Goal: Task Accomplishment & Management: Complete application form

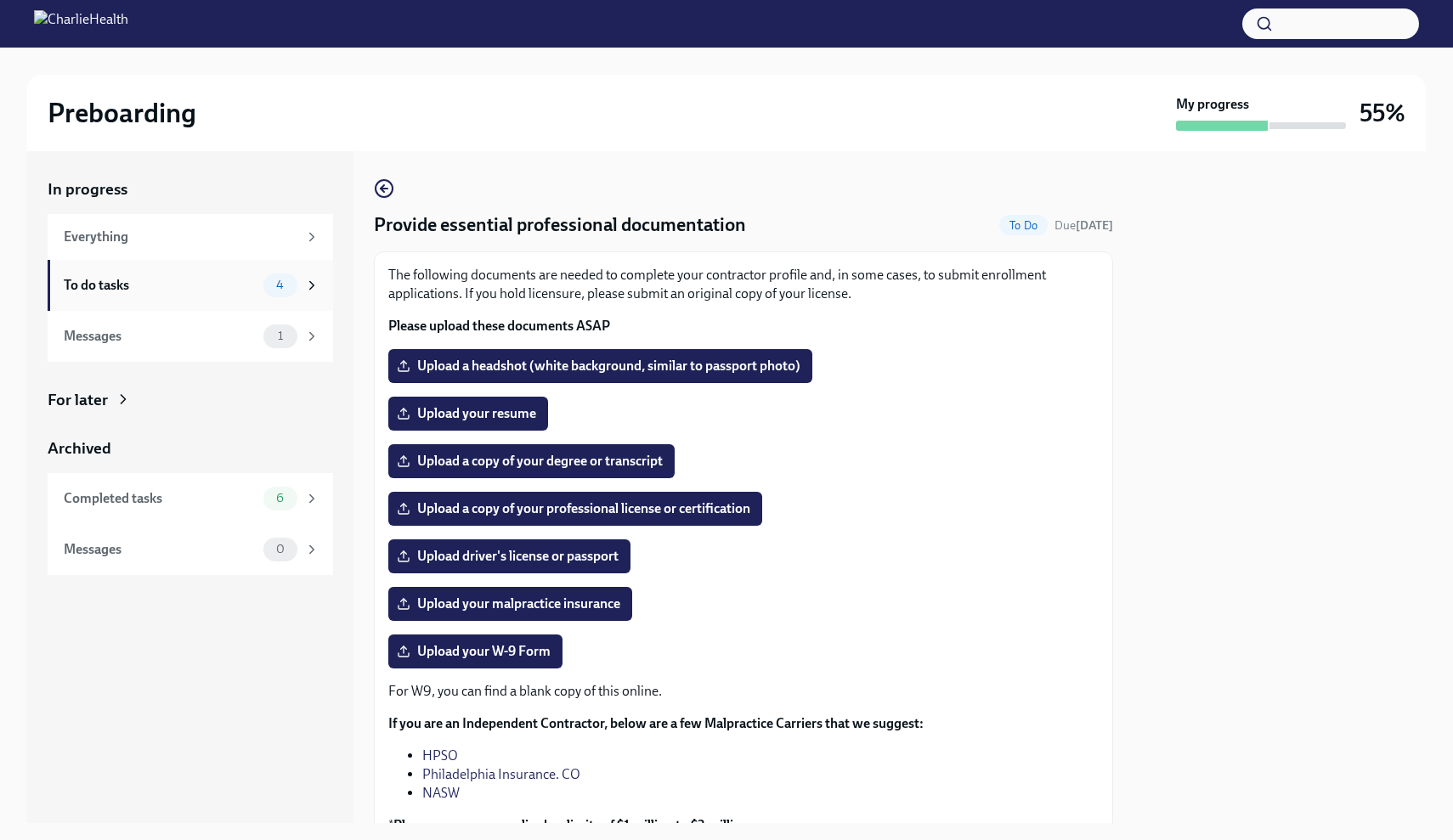
click at [239, 296] on div "To do tasks 4" at bounding box center [192, 285] width 256 height 23
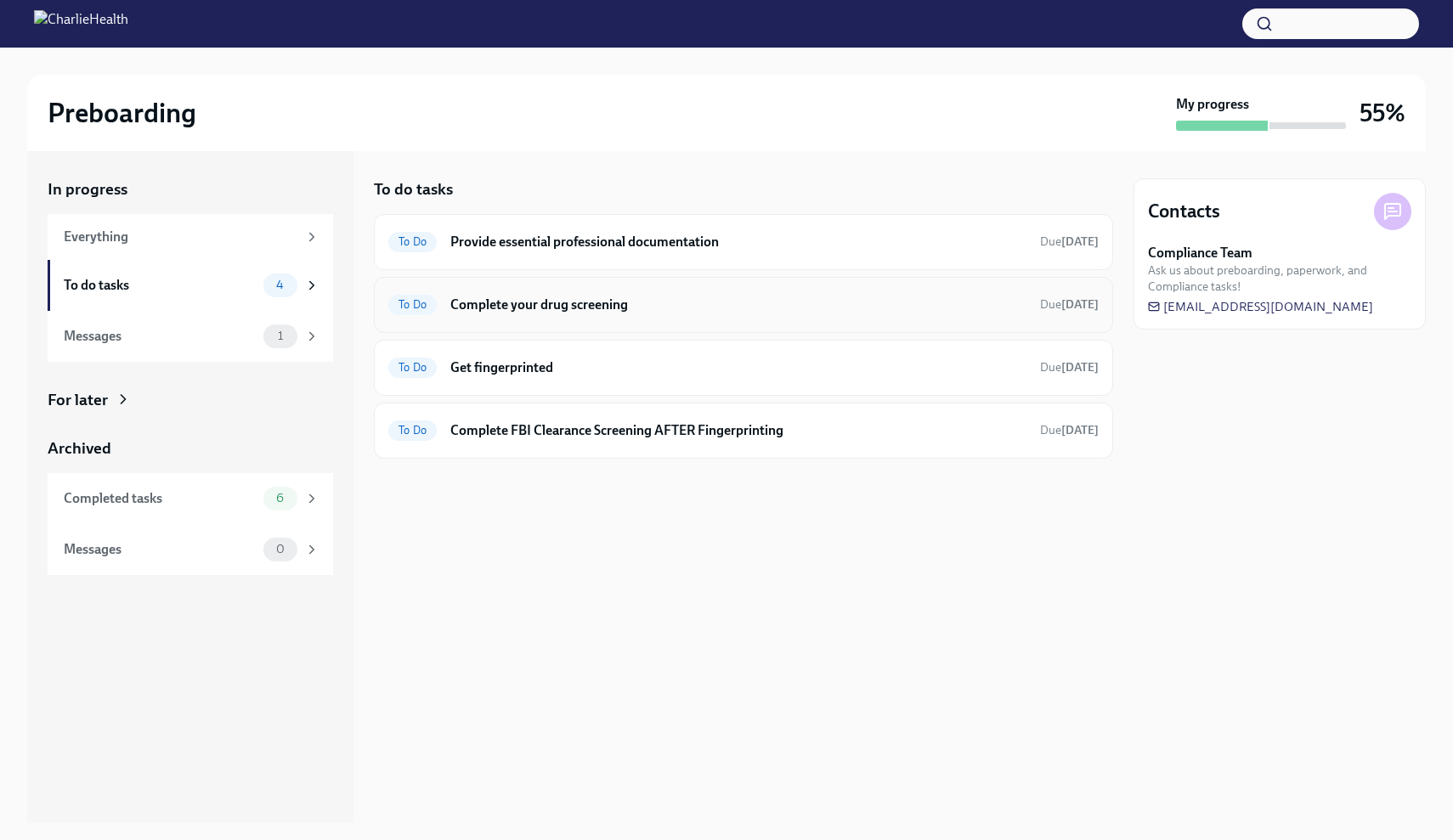
click at [505, 307] on h6 "Complete your drug screening" at bounding box center [739, 305] width 577 height 19
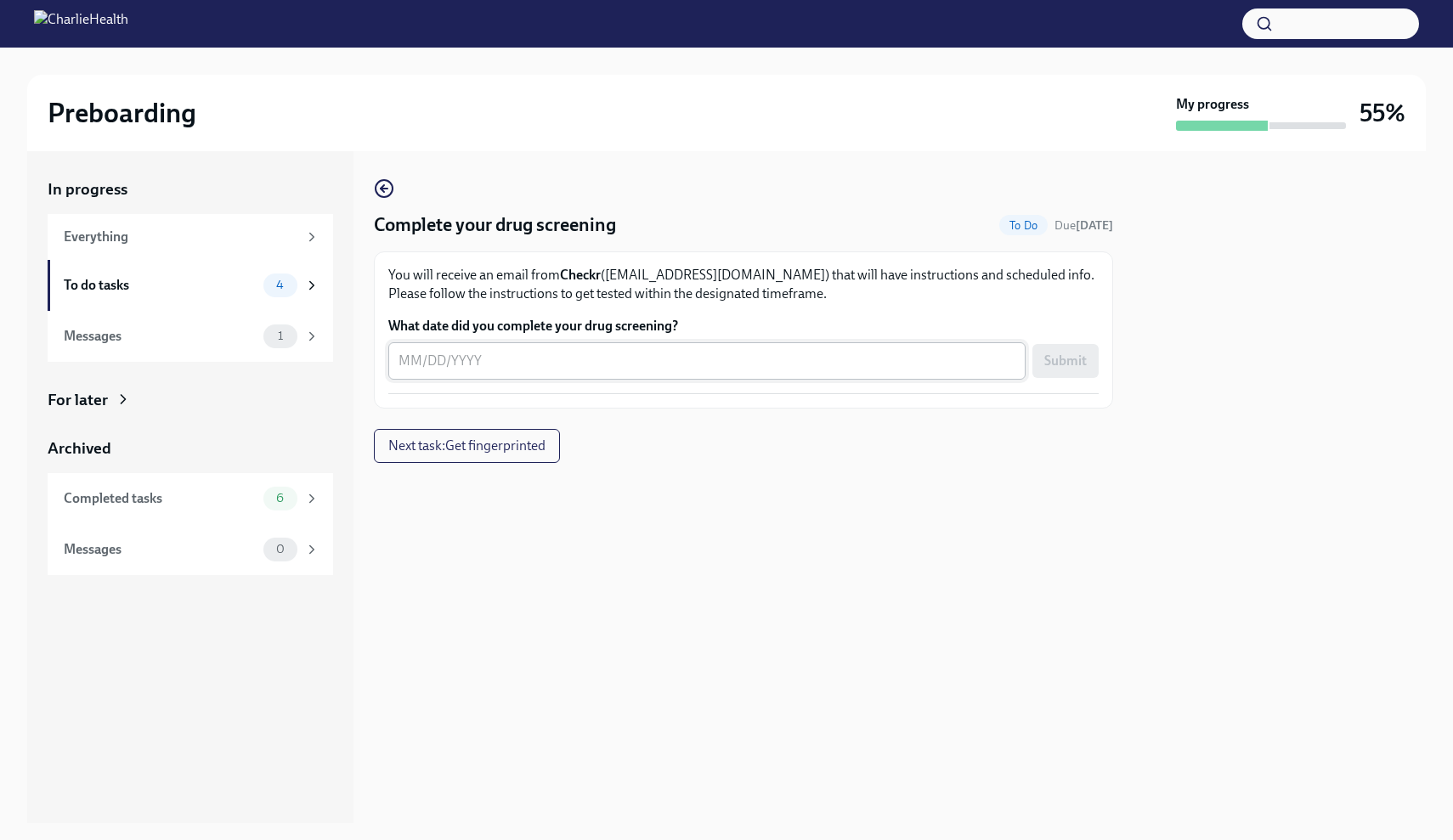
click at [635, 348] on div "x ​" at bounding box center [707, 362] width 638 height 38
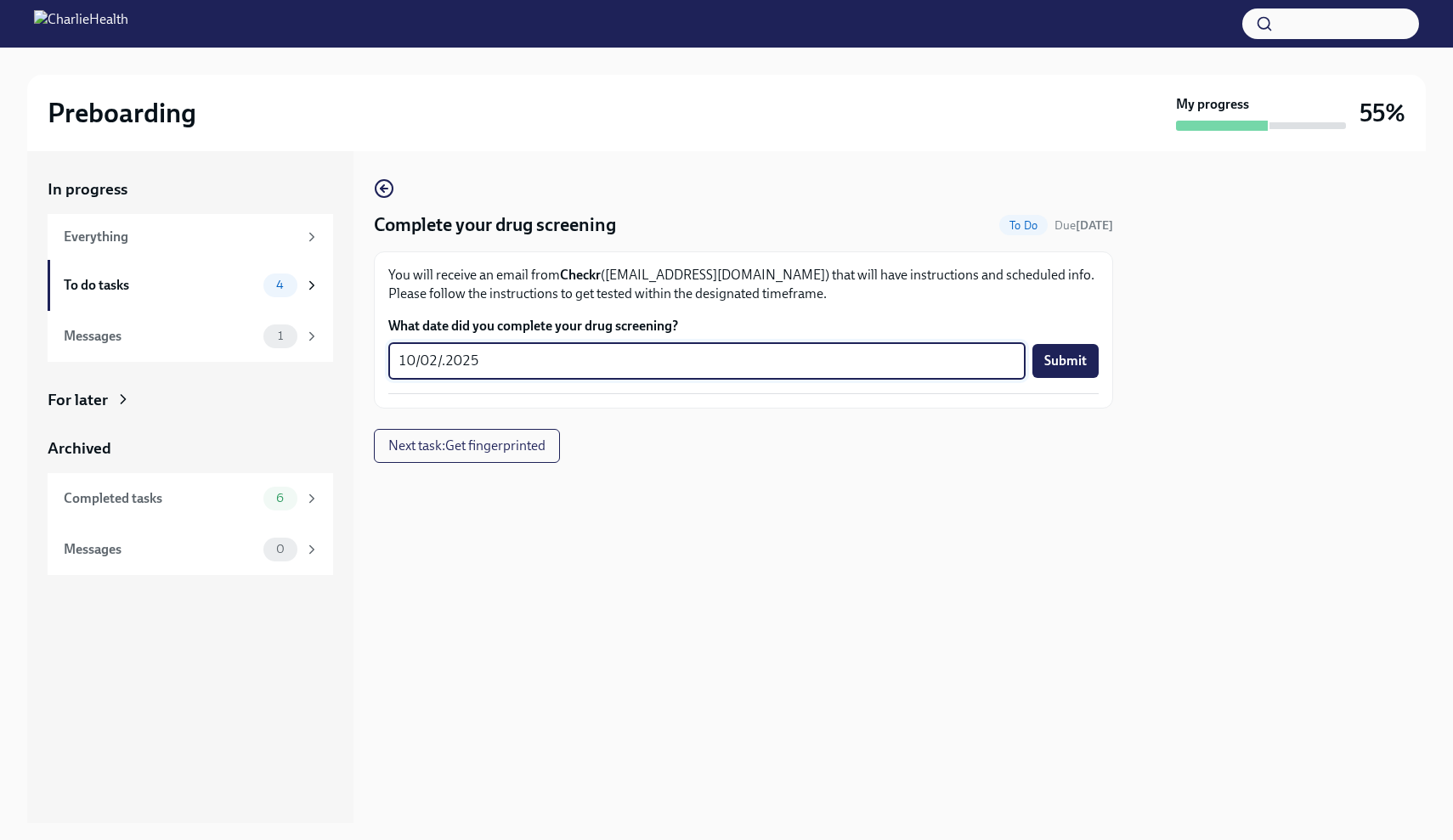
click at [449, 360] on textarea "10/02/.2025" at bounding box center [707, 361] width 617 height 21
type textarea "10/02/2025"
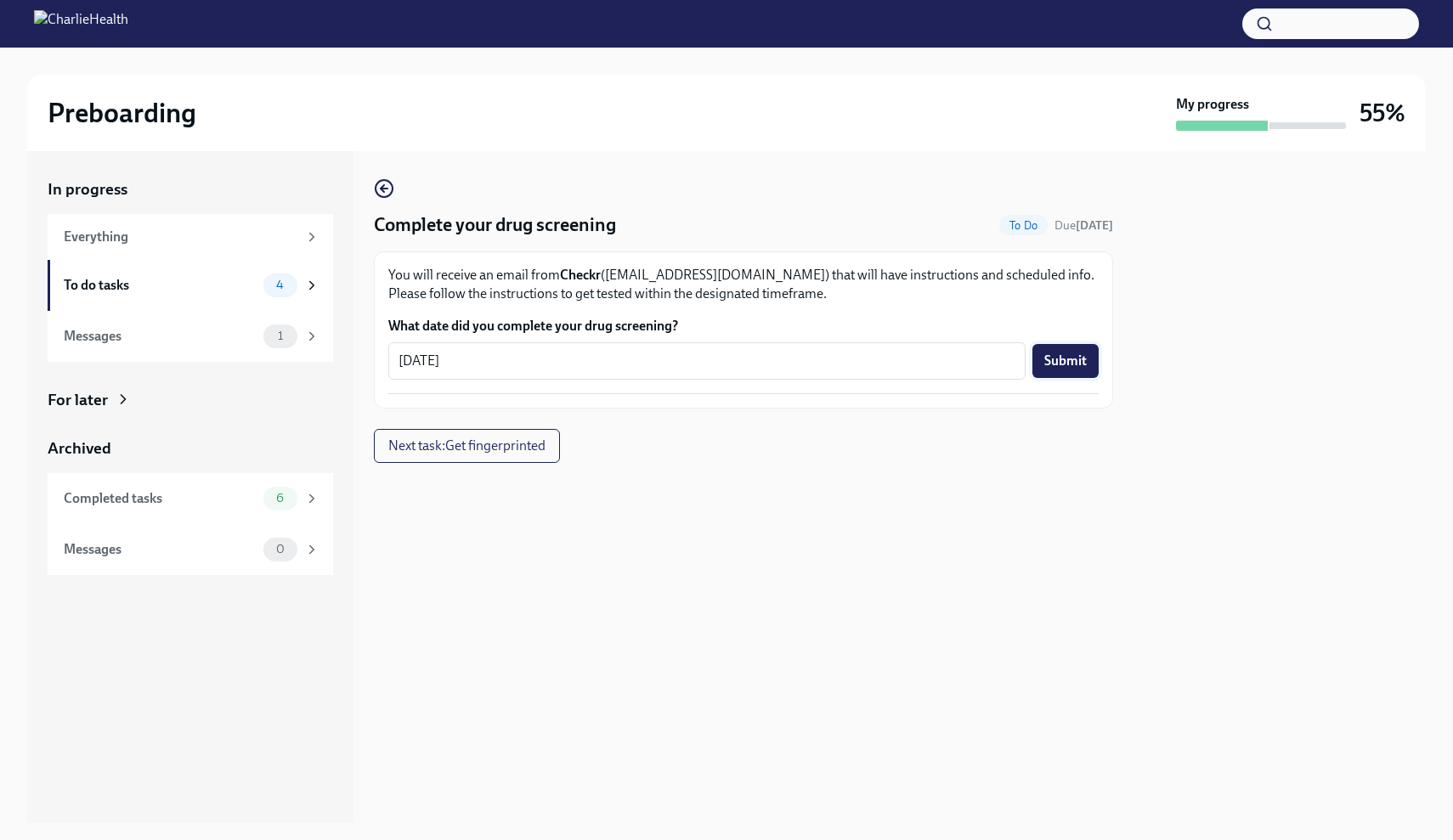
click at [1038, 366] on button "Submit" at bounding box center [1066, 362] width 67 height 34
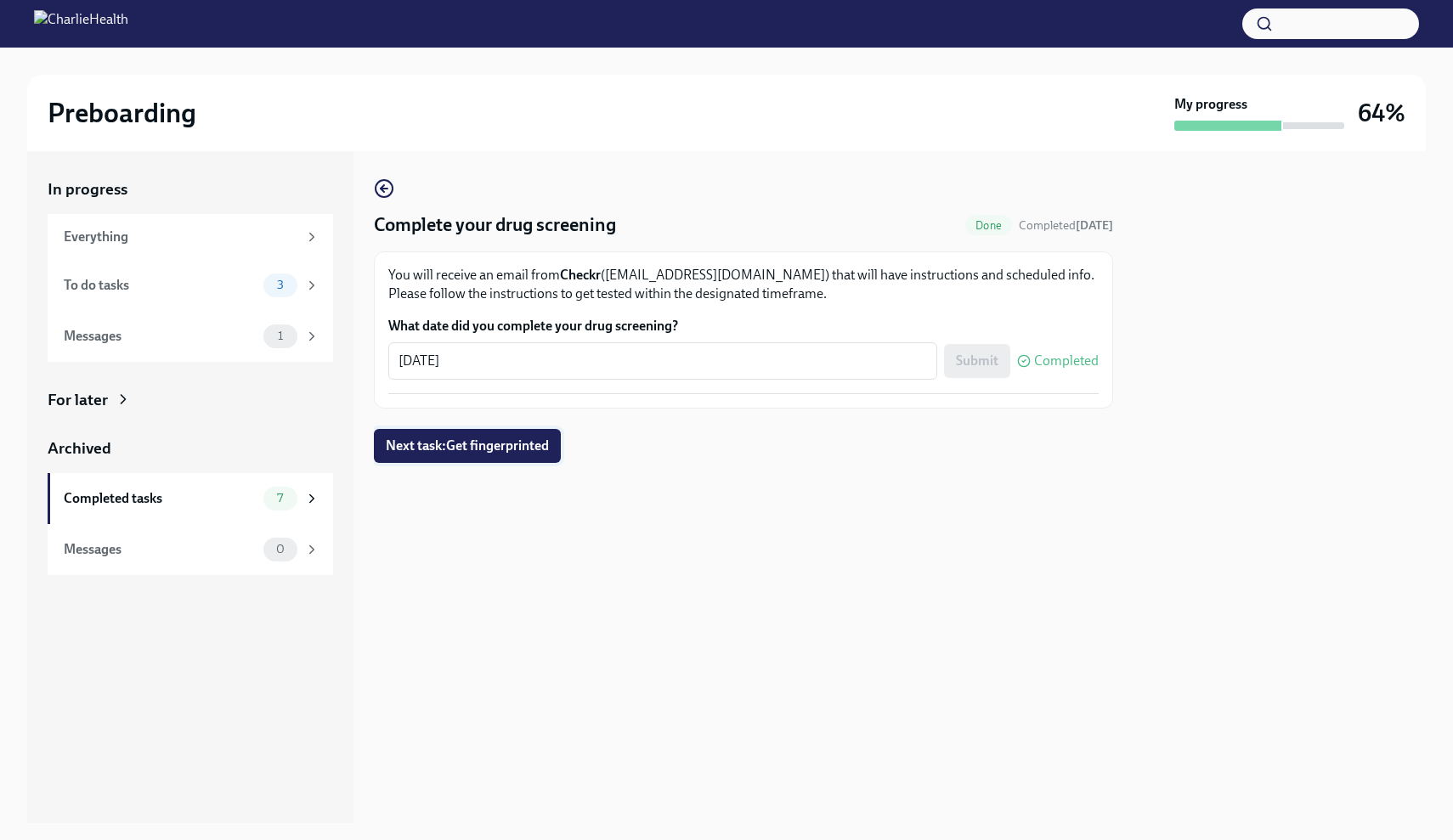
click at [478, 446] on span "Next task : Get fingerprinted" at bounding box center [467, 446] width 163 height 17
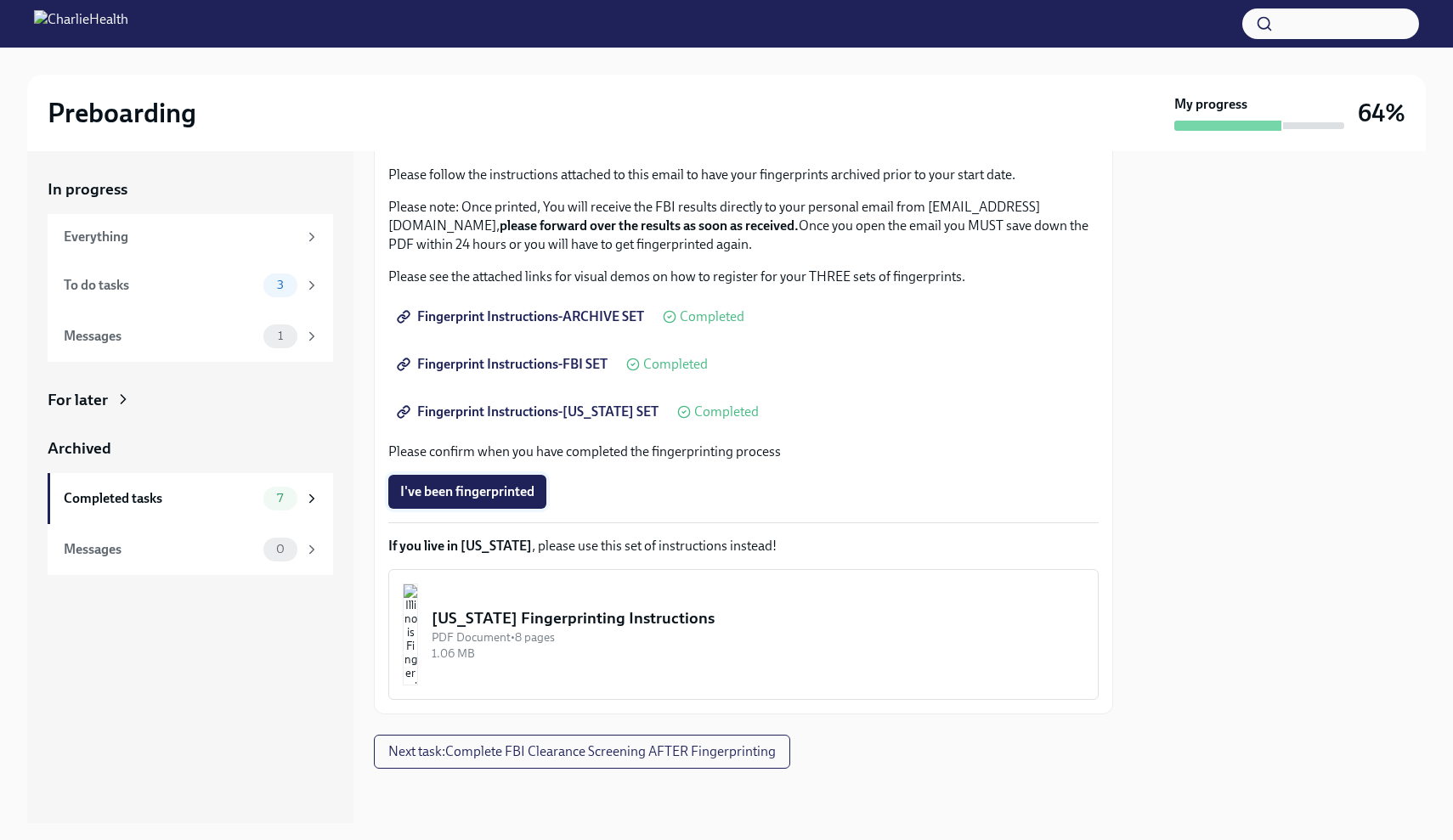
scroll to position [151, 0]
click at [517, 486] on span "I've been fingerprinted" at bounding box center [467, 492] width 134 height 17
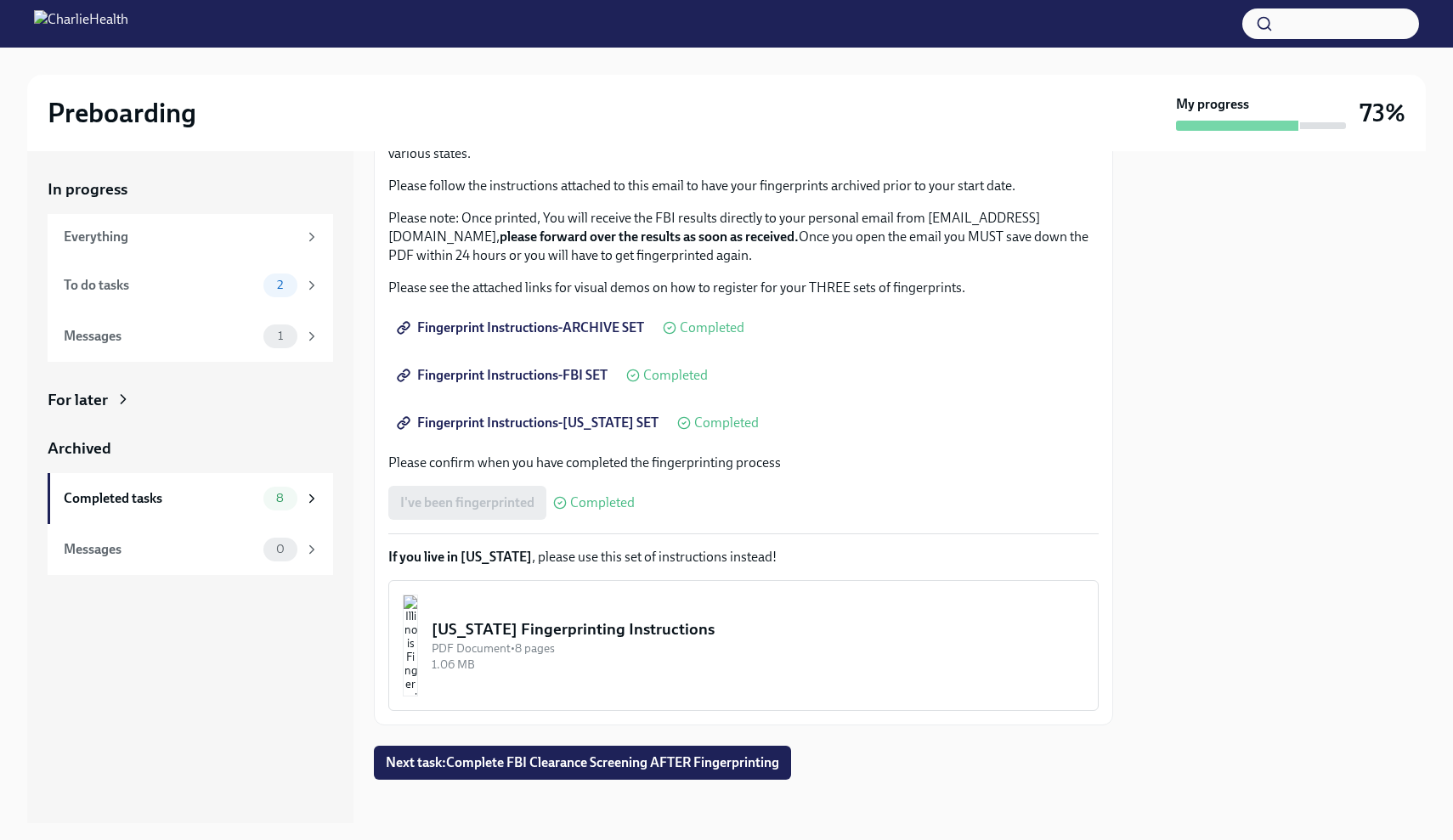
scroll to position [135, 0]
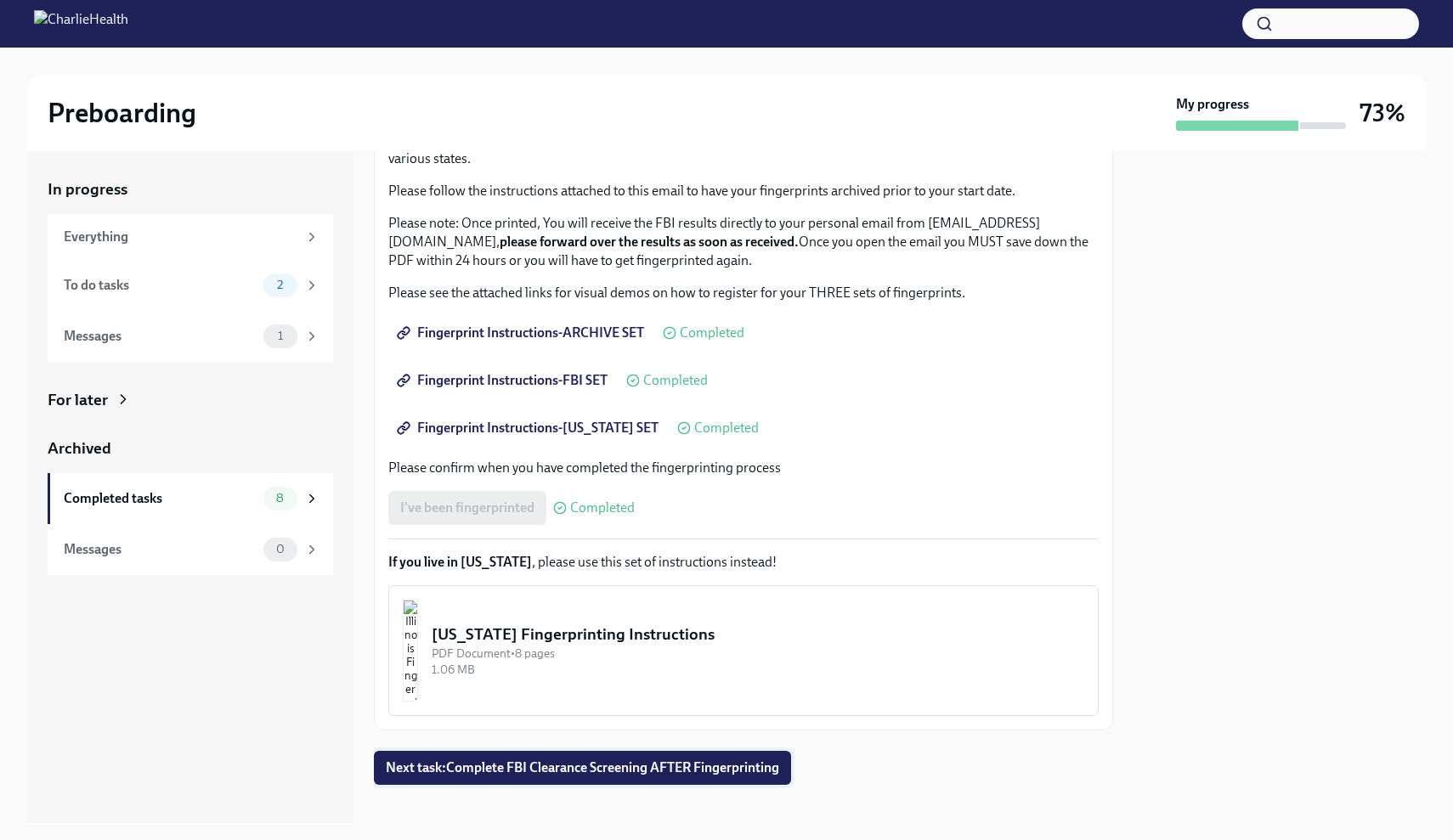
click at [545, 779] on button "Next task : Complete FBI Clearance Screening AFTER Fingerprinting" at bounding box center [583, 768] width 417 height 34
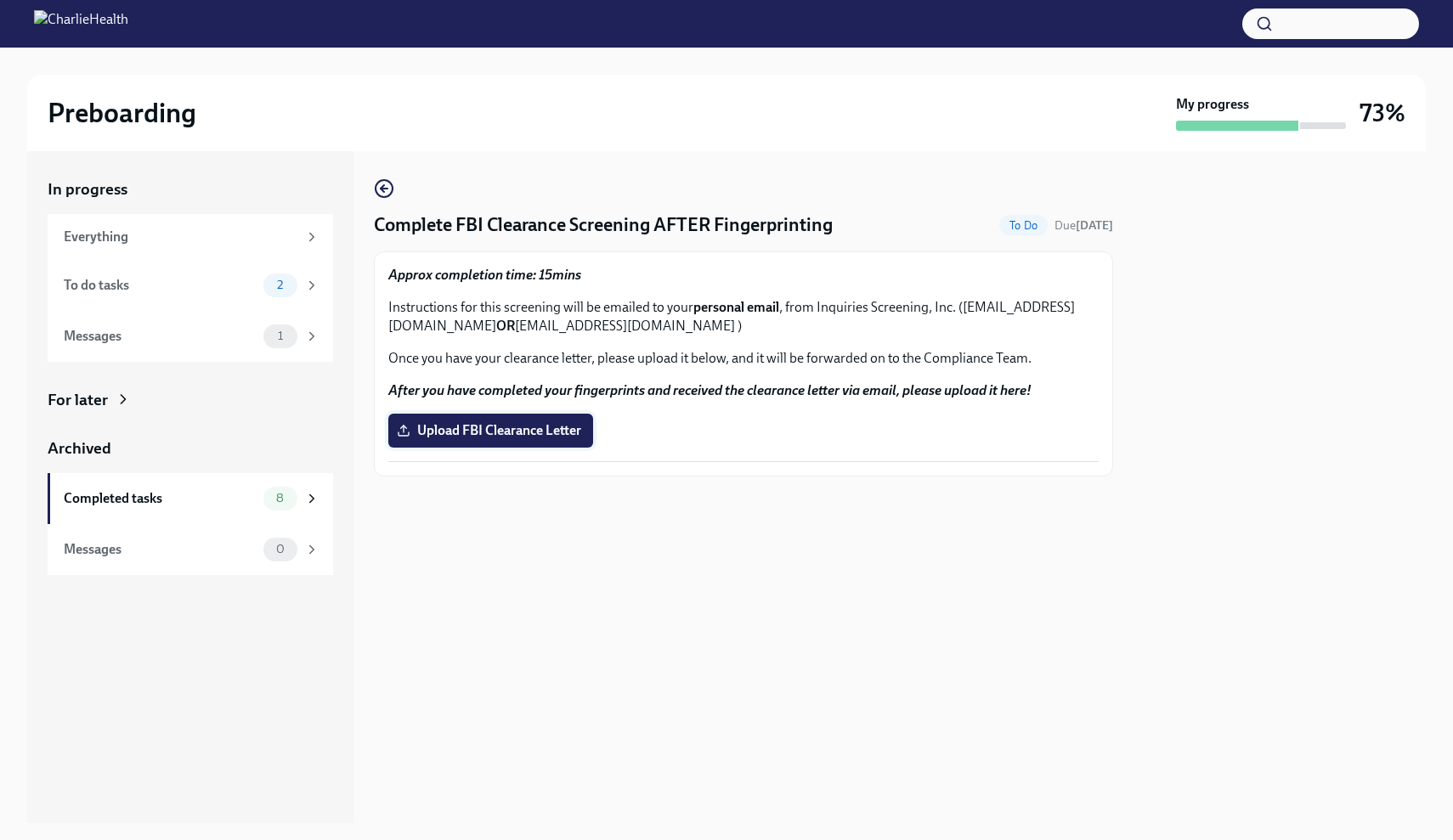
click at [540, 434] on span "Upload FBI Clearance Letter" at bounding box center [490, 431] width 181 height 17
click at [0, 0] on input "Upload FBI Clearance Letter" at bounding box center [0, 0] width 0 height 0
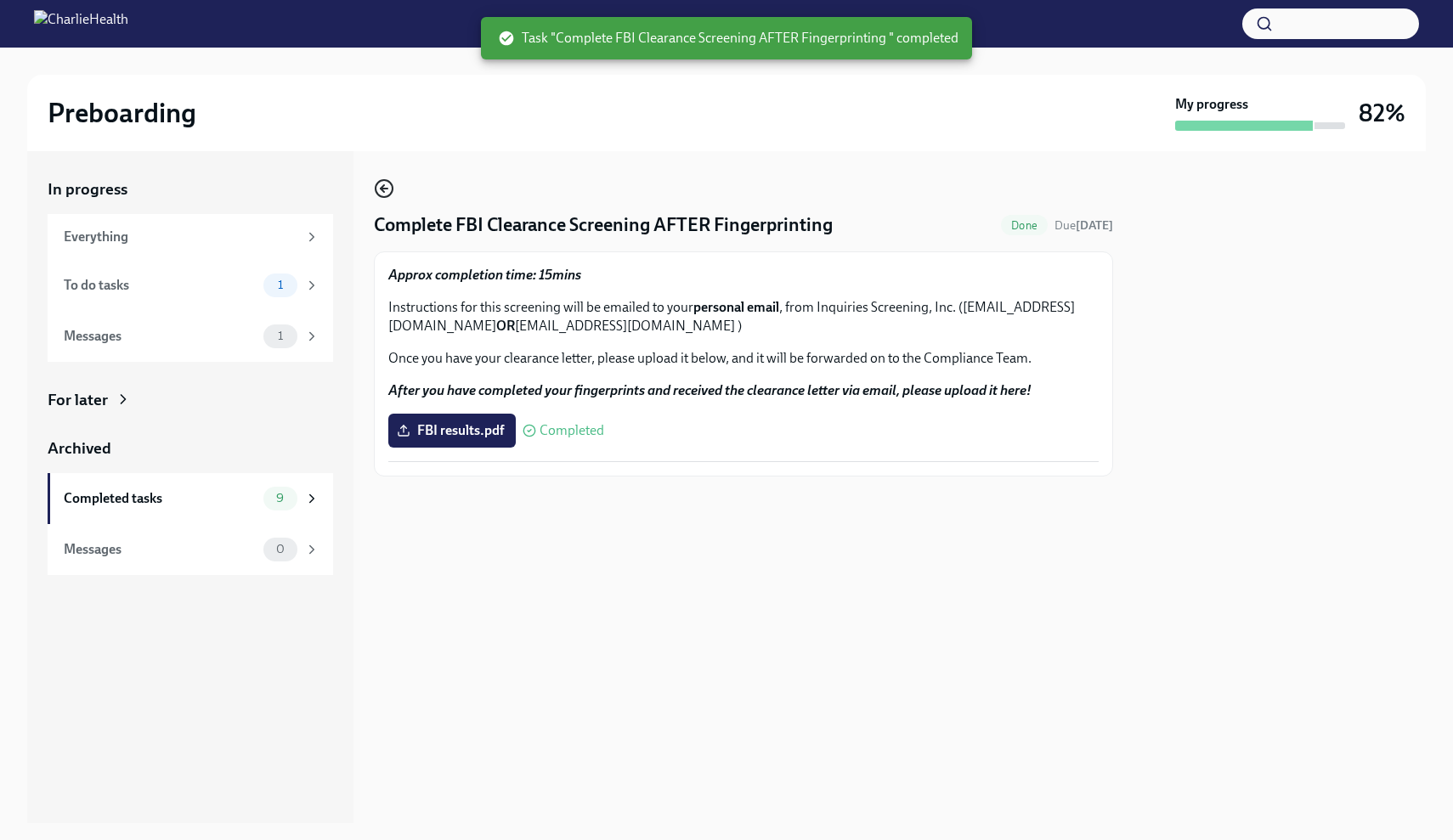
click at [384, 192] on icon "button" at bounding box center [384, 188] width 21 height 21
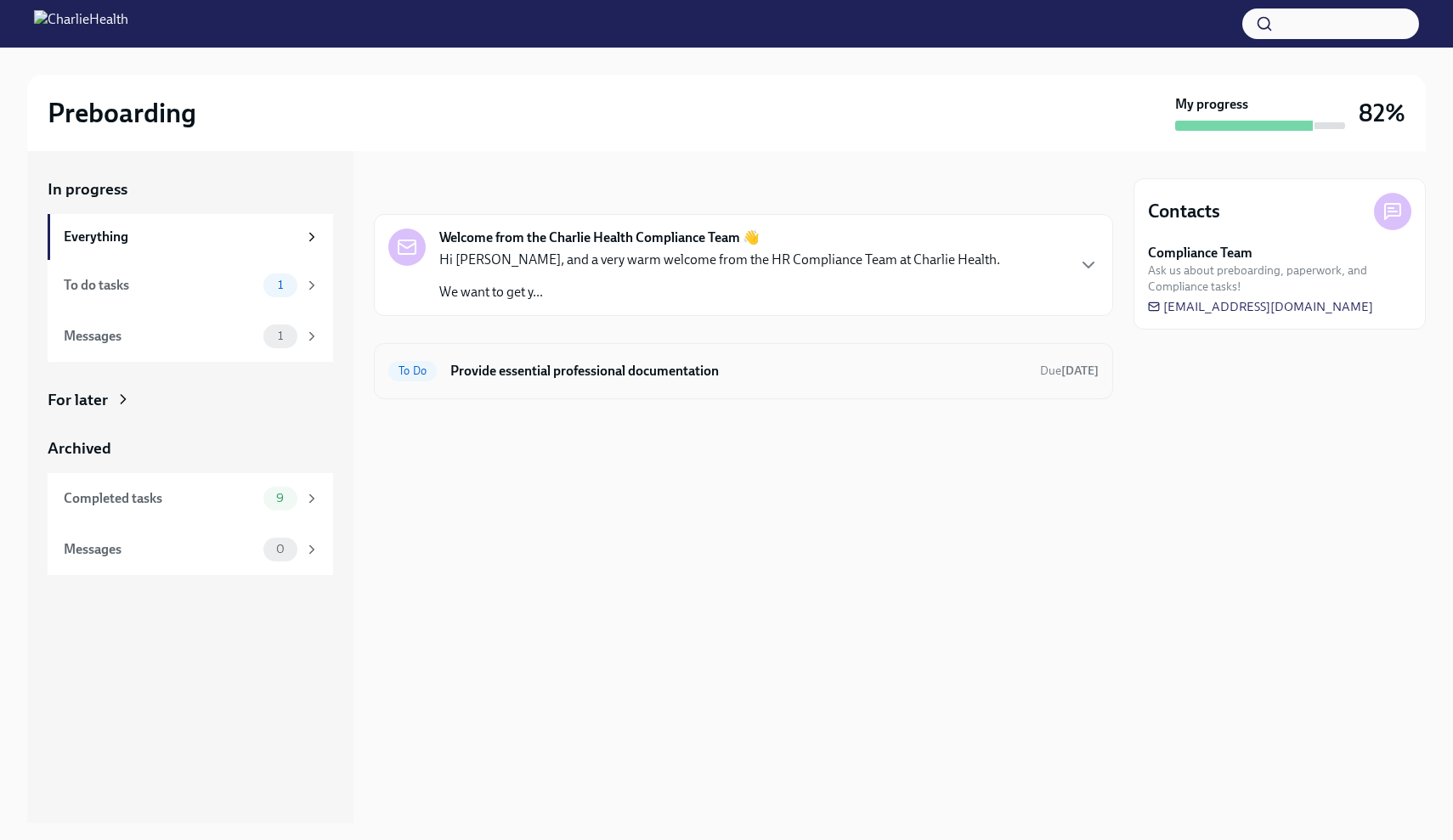
click at [530, 367] on h6 "Provide essential professional documentation" at bounding box center [739, 371] width 577 height 19
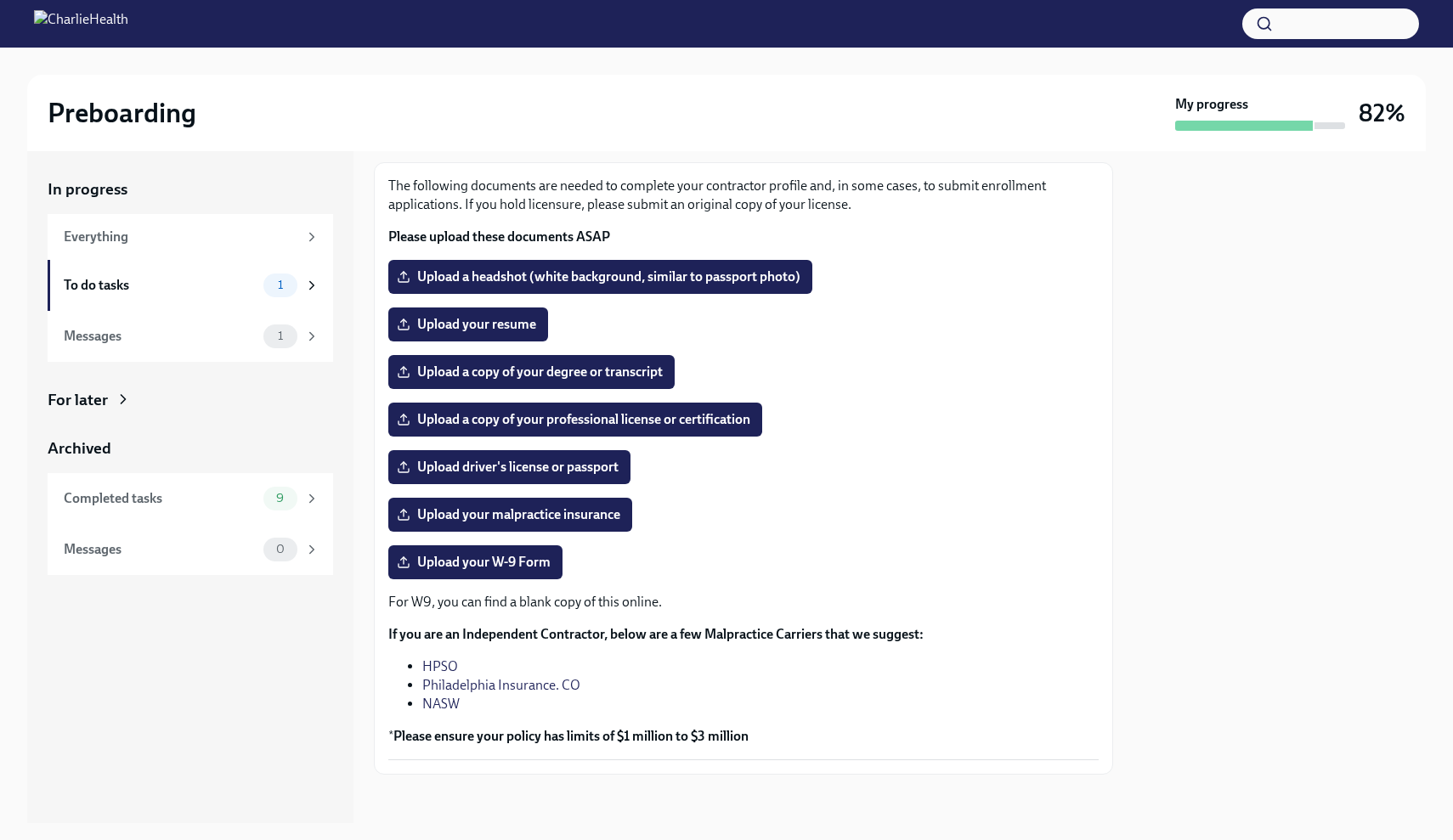
scroll to position [94, 0]
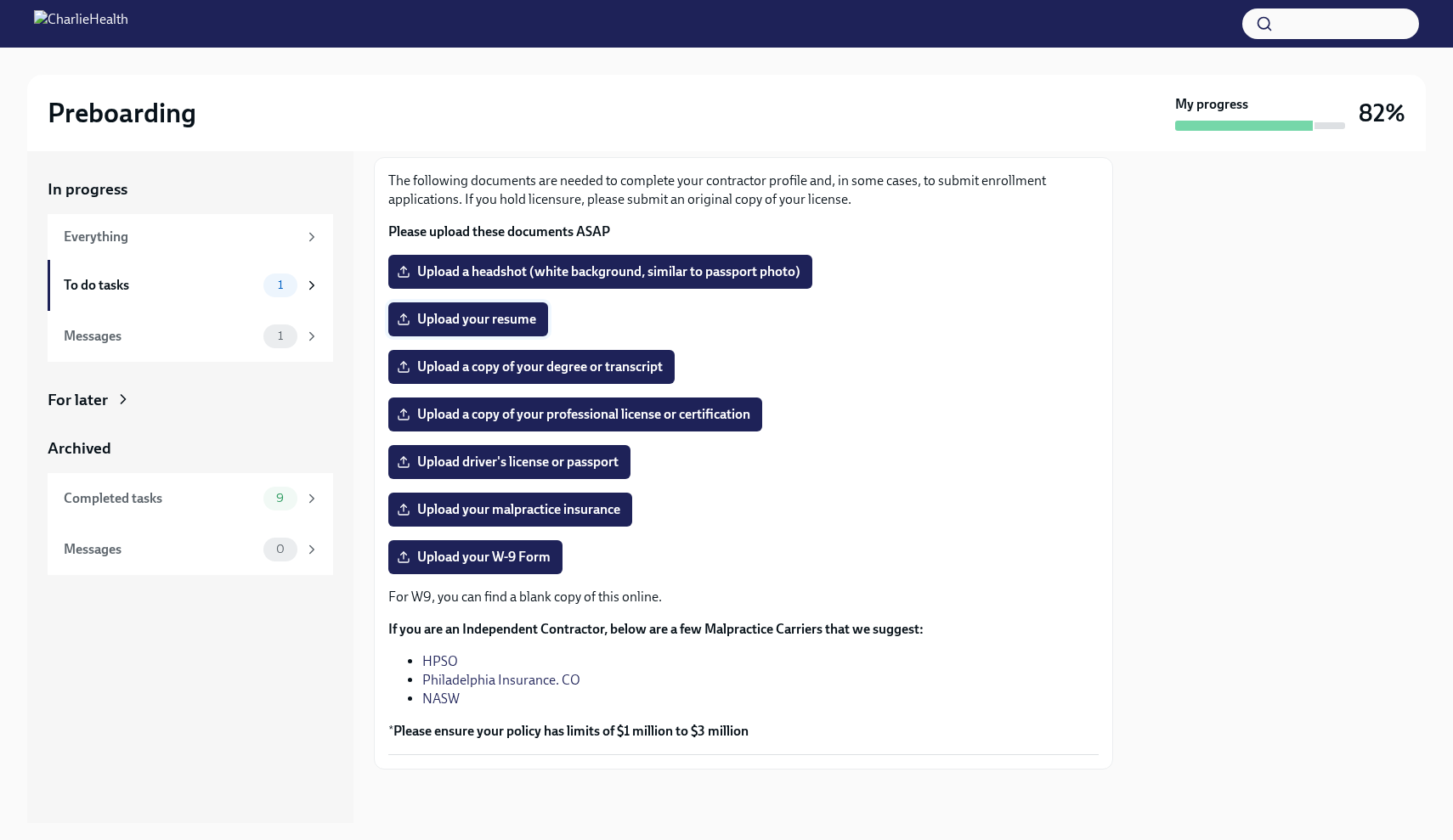
click at [505, 330] on label "Upload your resume" at bounding box center [469, 319] width 160 height 34
click at [0, 0] on input "Upload your resume" at bounding box center [0, 0] width 0 height 0
click at [511, 333] on label "Upload your resume" at bounding box center [469, 319] width 160 height 34
click at [0, 0] on input "Upload your resume" at bounding box center [0, 0] width 0 height 0
click at [584, 422] on span "Upload a copy of your professional license or certification" at bounding box center [575, 415] width 350 height 17
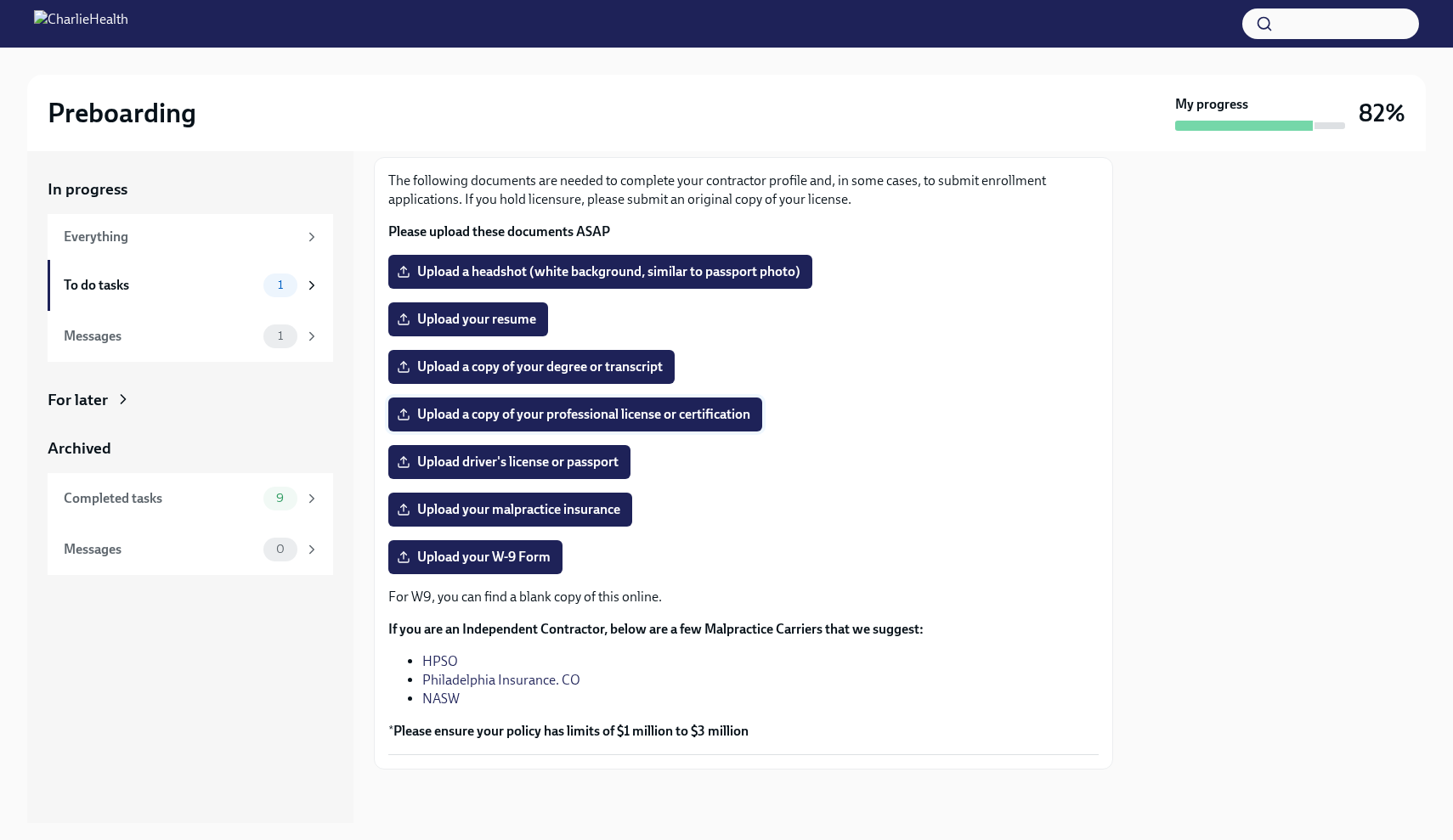
click at [0, 0] on input "Upload a copy of your professional license or certification" at bounding box center [0, 0] width 0 height 0
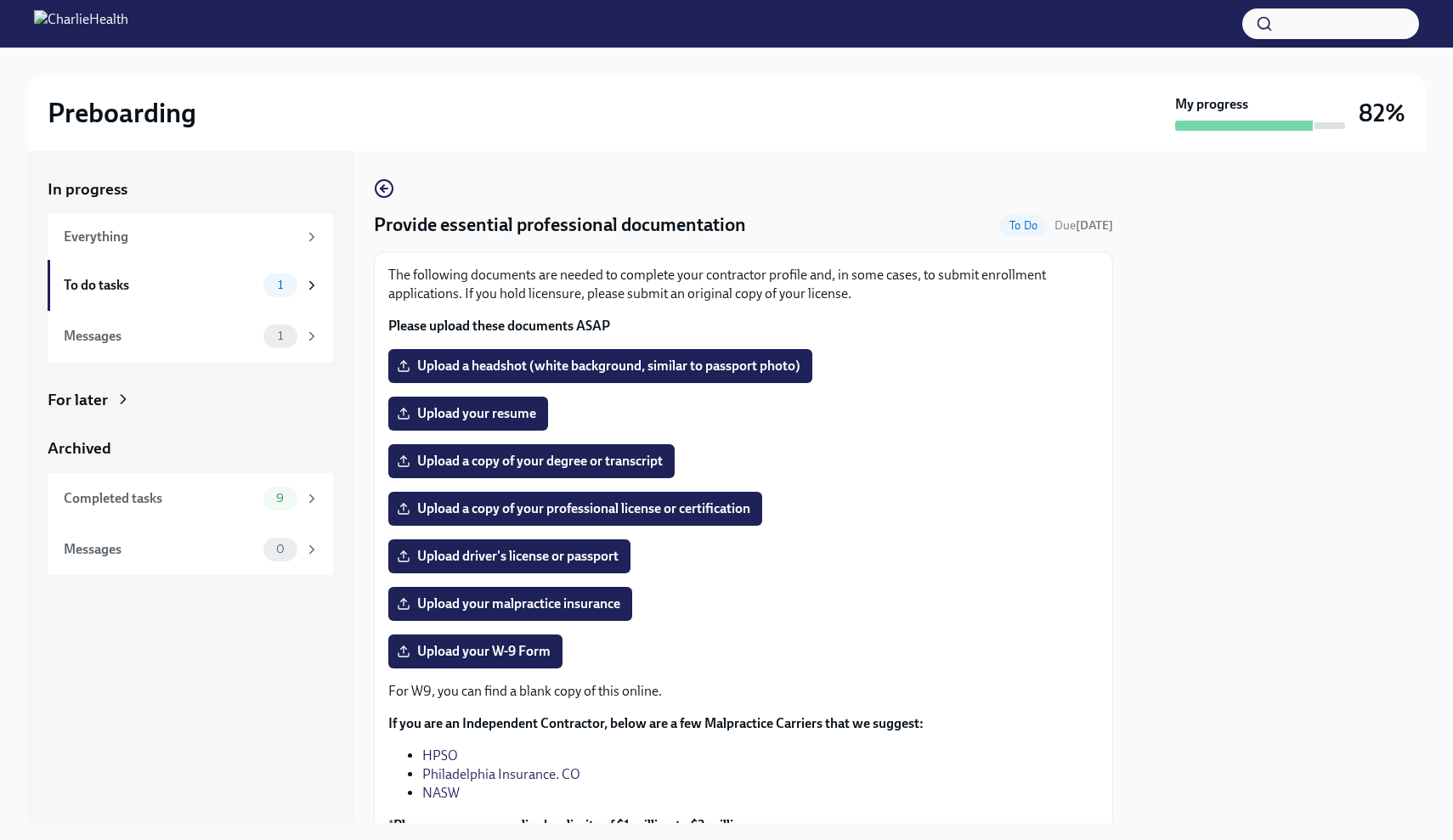
scroll to position [0, 0]
click at [669, 459] on label "Upload a copy of your degree or transcript" at bounding box center [532, 461] width 286 height 34
click at [0, 0] on input "Upload a copy of your degree or transcript" at bounding box center [0, 0] width 0 height 0
click at [618, 558] on span "Upload driver's license or passport" at bounding box center [509, 556] width 219 height 17
click at [0, 0] on input "Upload driver's license or passport" at bounding box center [0, 0] width 0 height 0
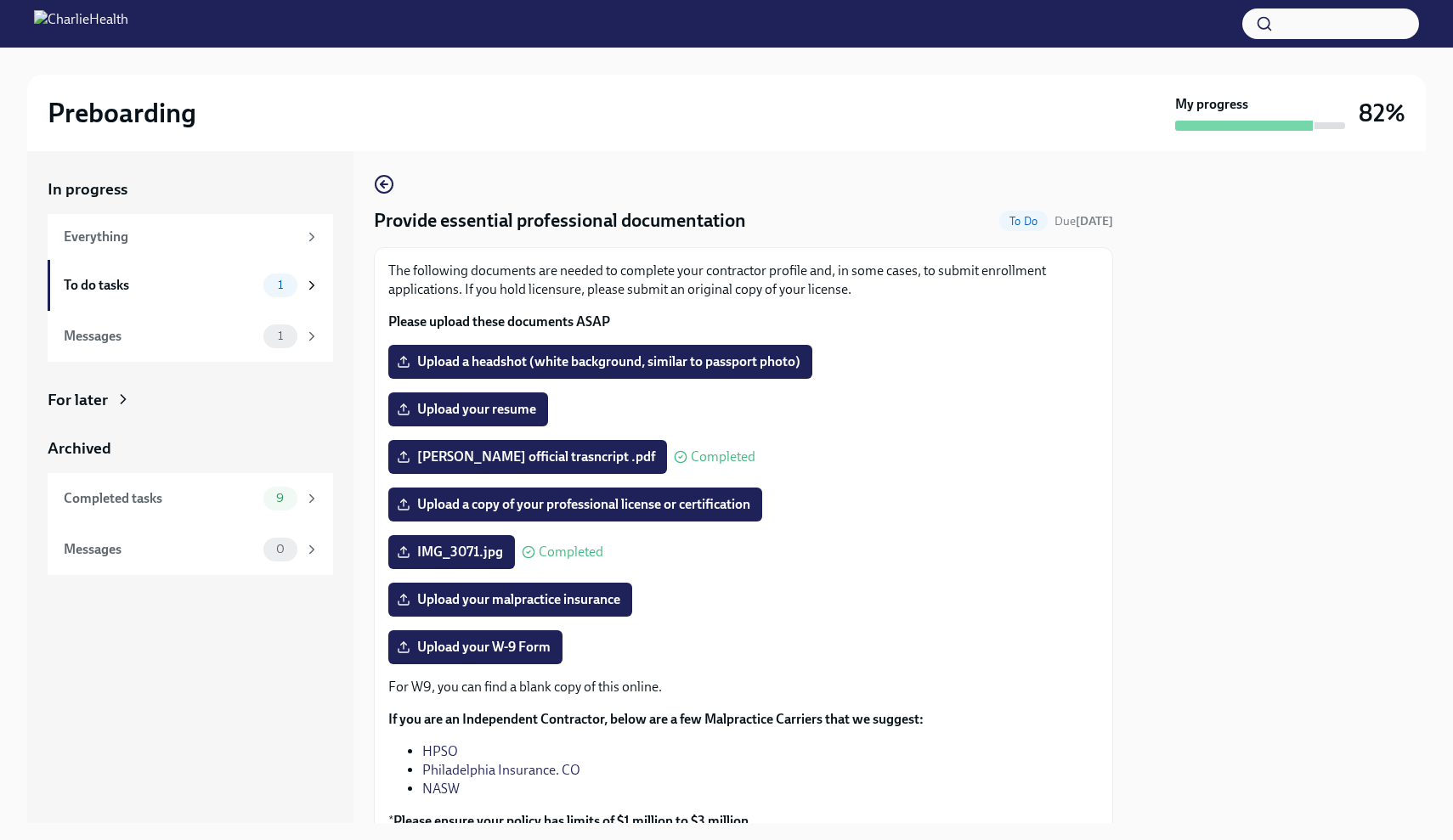
scroll to position [2, 0]
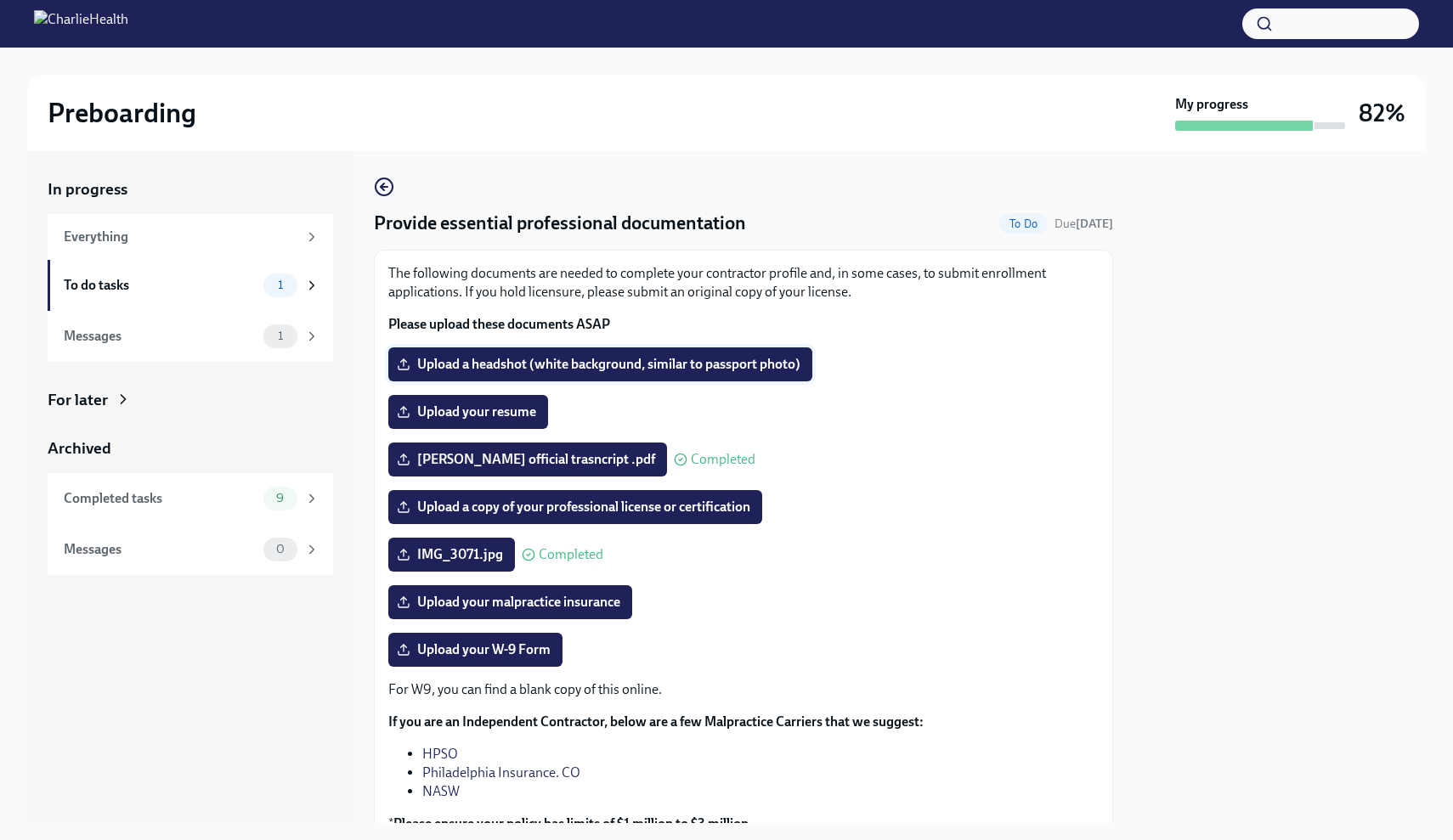
click at [623, 362] on span "Upload a headshot (white background, similar to passport photo)" at bounding box center [600, 364] width 400 height 17
click at [0, 0] on input "Upload a headshot (white background, similar to passport photo)" at bounding box center [0, 0] width 0 height 0
